Goal: Task Accomplishment & Management: Manage account settings

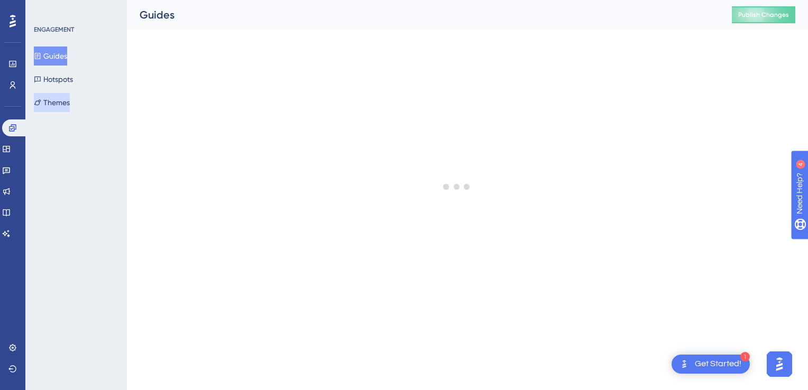
click at [51, 98] on button "Themes" at bounding box center [52, 102] width 36 height 19
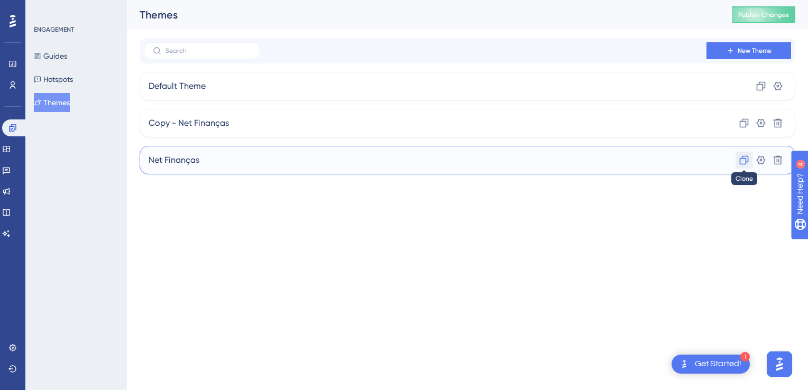
click at [738, 163] on button at bounding box center [744, 160] width 17 height 17
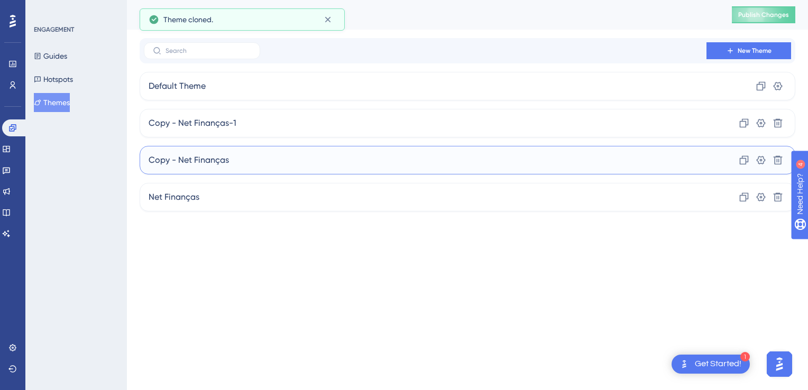
click at [267, 168] on div "Copy - Net Finanças Clone Settings Delete" at bounding box center [468, 160] width 656 height 29
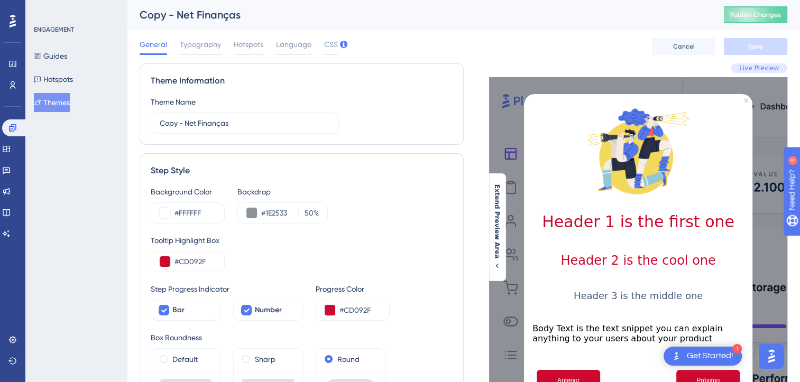
click at [59, 100] on button "Themes" at bounding box center [52, 102] width 36 height 19
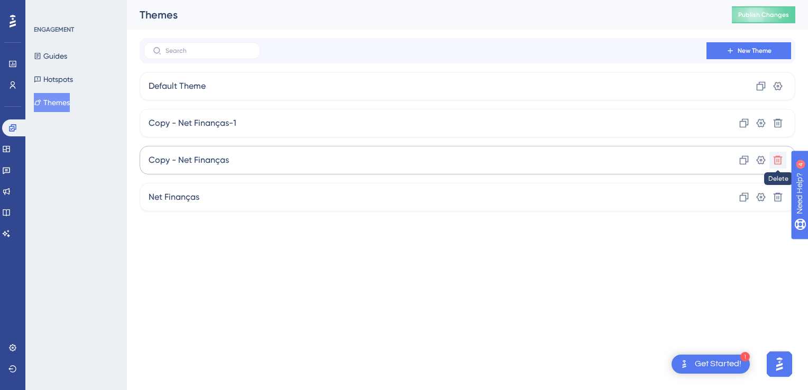
click at [779, 159] on icon at bounding box center [778, 160] width 11 height 11
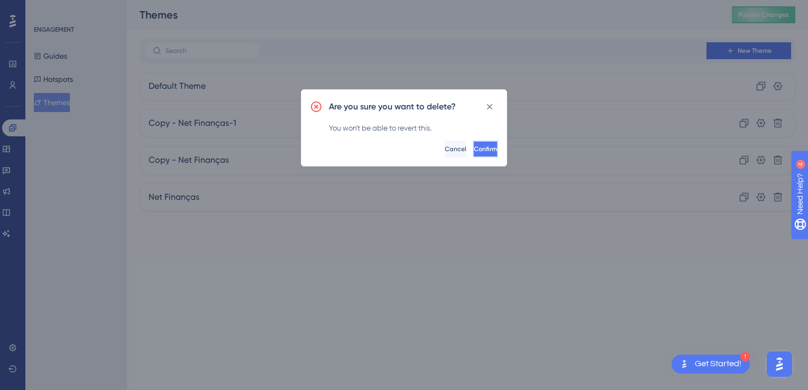
click at [480, 152] on span "Confirm" at bounding box center [485, 149] width 23 height 8
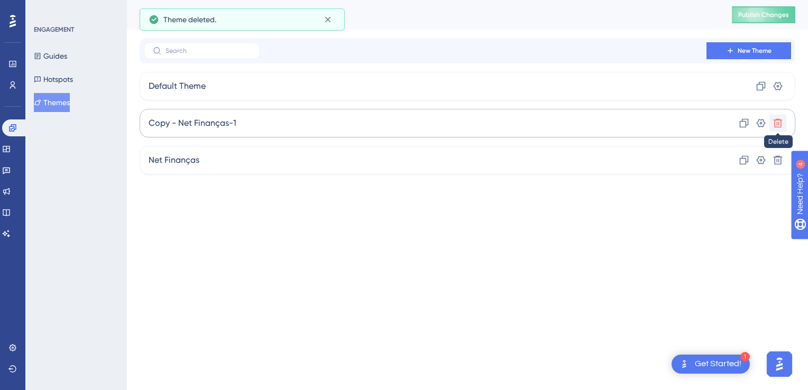
click at [780, 124] on icon at bounding box center [778, 123] width 9 height 9
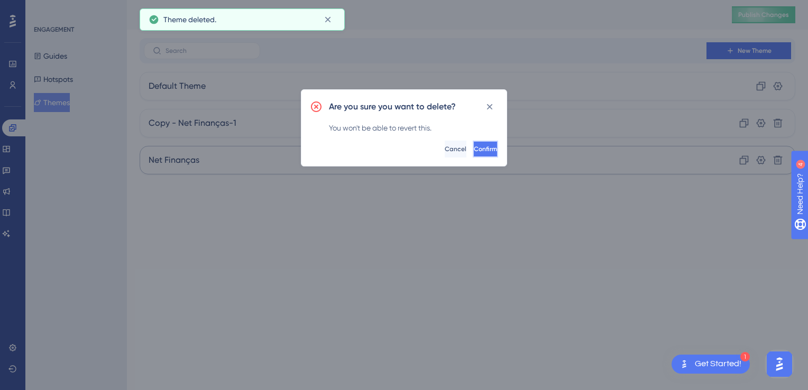
click at [490, 148] on button "Confirm" at bounding box center [485, 149] width 25 height 17
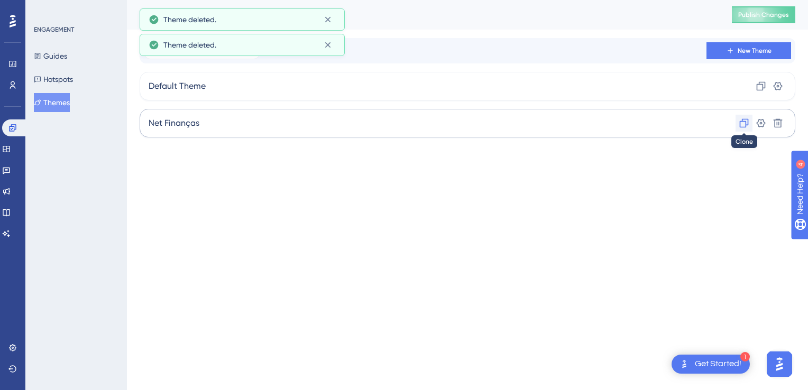
click at [745, 126] on icon at bounding box center [744, 123] width 11 height 11
click at [212, 127] on span "Copy - Net Finanças" at bounding box center [189, 123] width 80 height 13
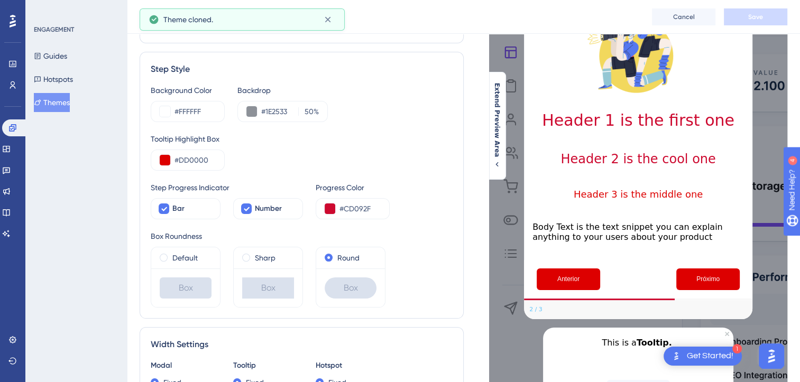
scroll to position [264, 0]
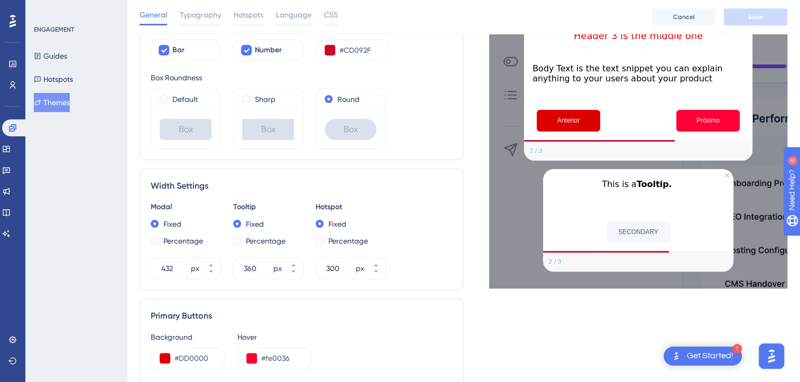
click at [718, 129] on button "Próximo" at bounding box center [707, 121] width 63 height 22
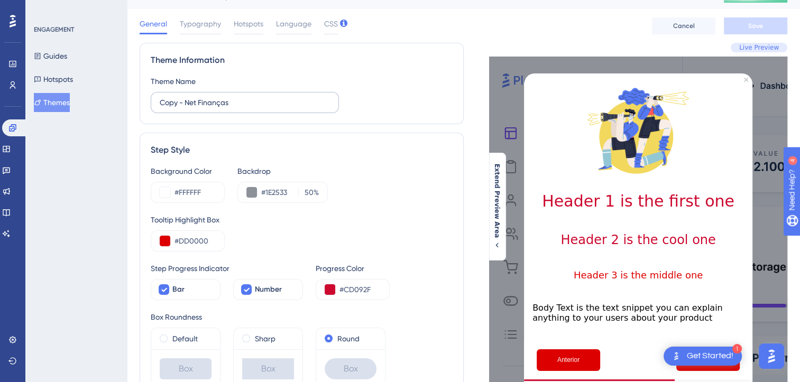
scroll to position [0, 0]
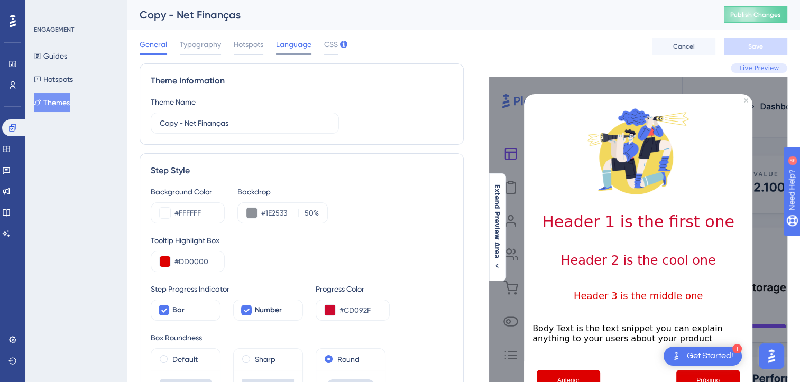
click at [289, 44] on span "Language" at bounding box center [293, 44] width 35 height 13
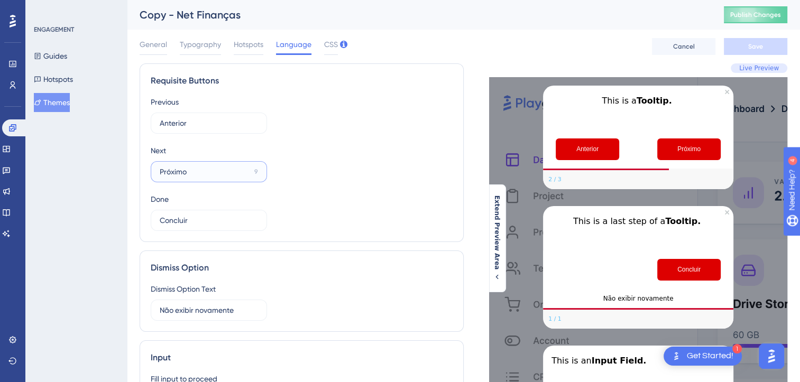
click at [178, 175] on input "Próximo" at bounding box center [205, 172] width 90 height 12
paste input "Siguiente"
type input "Siguiente"
click at [178, 221] on input "Concluir" at bounding box center [205, 221] width 90 height 12
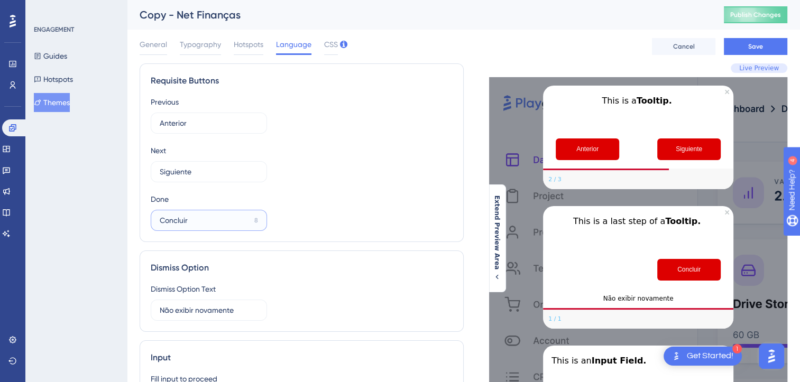
click at [178, 221] on input "Concluir" at bounding box center [205, 221] width 90 height 12
click at [162, 214] on label "Concluir 8" at bounding box center [209, 220] width 116 height 21
click at [162, 215] on input "Concluir" at bounding box center [205, 221] width 90 height 12
click at [162, 214] on label "Concluir 8" at bounding box center [209, 220] width 116 height 21
click at [162, 215] on input "Concluir" at bounding box center [205, 221] width 90 height 12
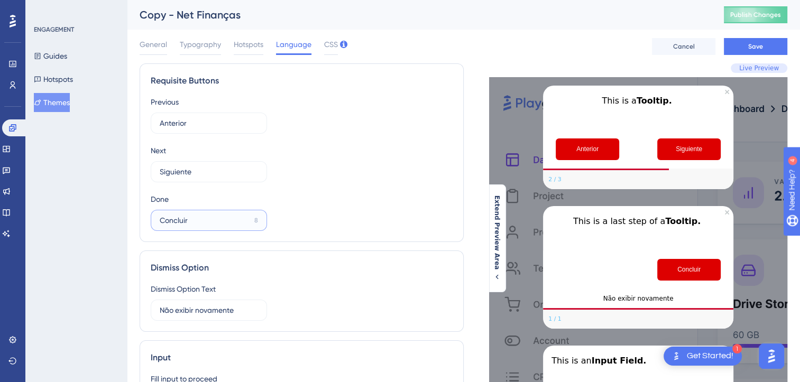
click at [174, 220] on input "Concluir" at bounding box center [205, 221] width 90 height 12
paste input "Finaliza"
type input "Finalizar"
click at [106, 236] on div "ENGAGEMENT Guides Hotspots Themes" at bounding box center [76, 191] width 102 height 382
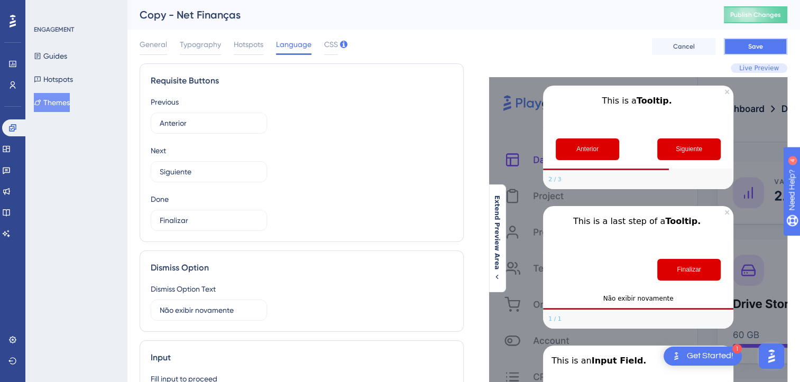
click at [761, 43] on span "Save" at bounding box center [755, 46] width 15 height 8
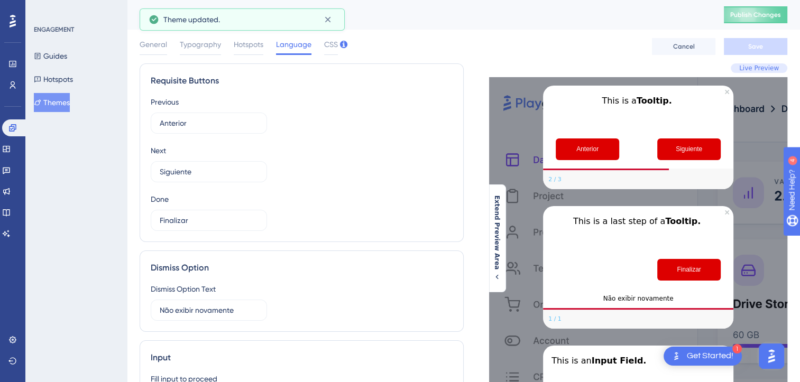
click at [214, 16] on span "Theme updated." at bounding box center [191, 19] width 57 height 13
click at [330, 22] on icon at bounding box center [328, 20] width 6 height 6
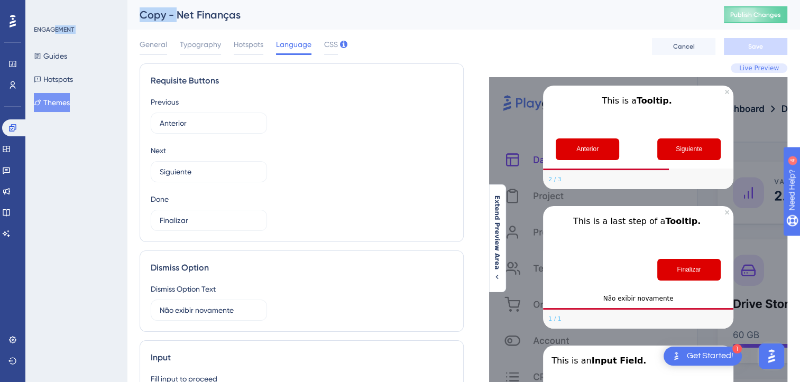
drag, startPoint x: 176, startPoint y: 15, endPoint x: 56, endPoint y: 15, distance: 119.5
click at [127, 15] on div "Performance Users Engagement Widgets Feedback Product Updates Knowledge Base AI…" at bounding box center [463, 301] width 673 height 603
click at [176, 12] on div "Copy - Net Finanças" at bounding box center [419, 14] width 558 height 15
click at [226, 14] on div "Copy - Net Finanças" at bounding box center [419, 14] width 558 height 15
drag, startPoint x: 243, startPoint y: 17, endPoint x: 416, endPoint y: 17, distance: 172.4
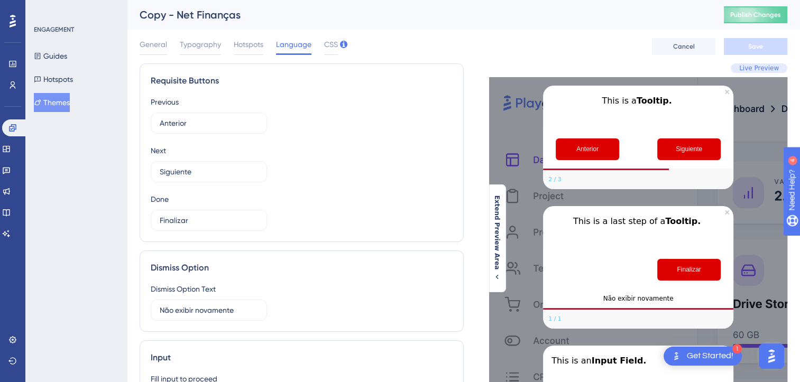
click at [245, 17] on div "Copy - Net Finanças" at bounding box center [419, 14] width 558 height 15
click at [49, 100] on button "Themes" at bounding box center [52, 102] width 36 height 19
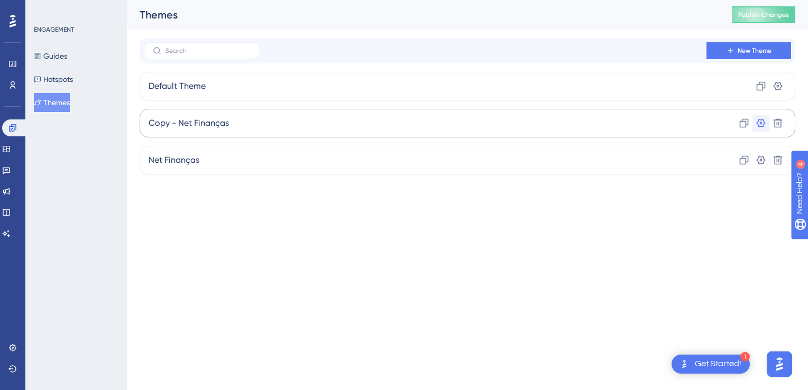
click at [758, 119] on icon at bounding box center [761, 123] width 11 height 11
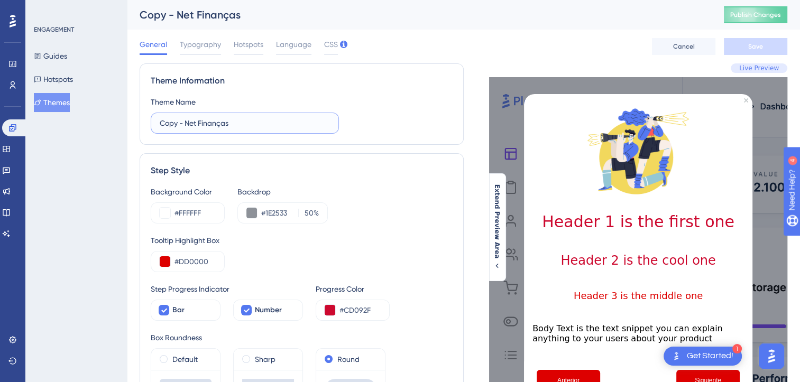
drag, startPoint x: 187, startPoint y: 122, endPoint x: 118, endPoint y: 126, distance: 68.3
click at [256, 122] on input "Net Finanças" at bounding box center [245, 123] width 170 height 12
type input "Net Finanças - Espanhol"
click at [764, 48] on button "Save" at bounding box center [755, 46] width 63 height 17
